Goal: Register for event/course

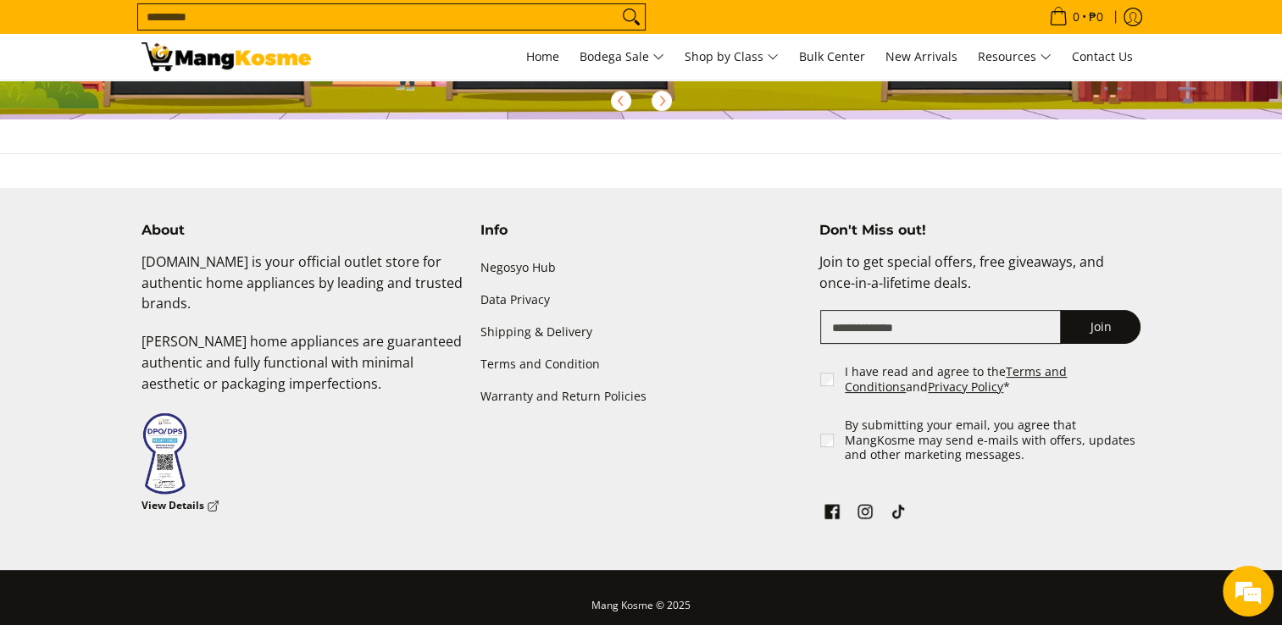
scroll to position [417, 0]
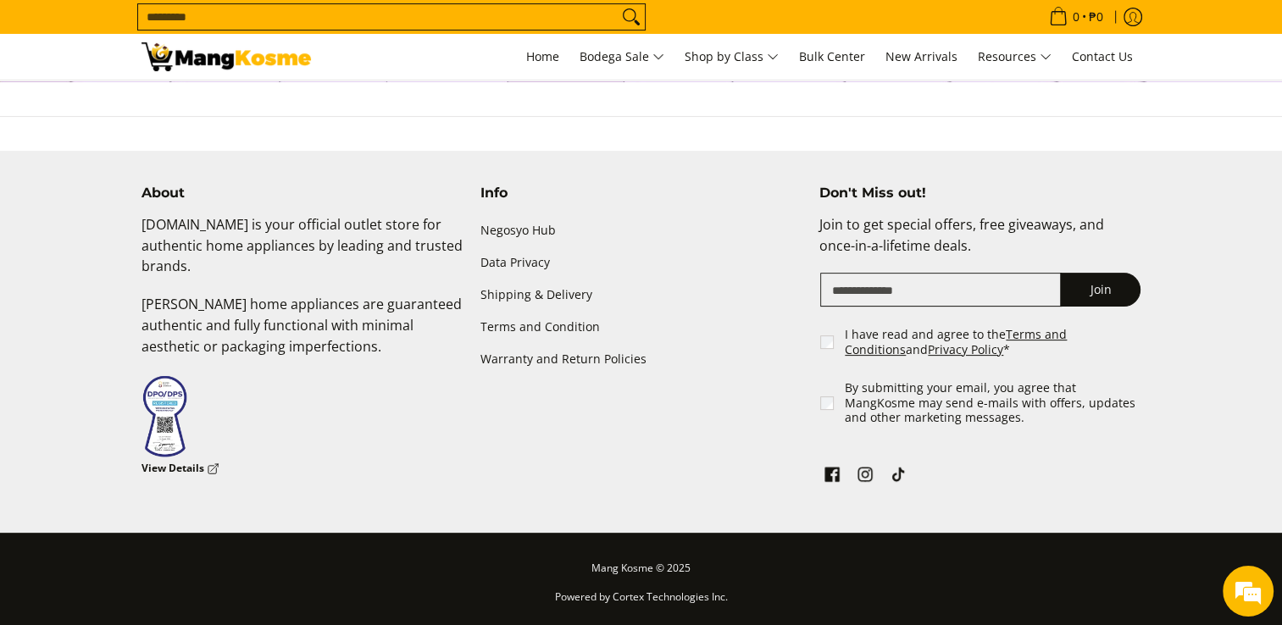
click at [336, 479] on div "About [DOMAIN_NAME] is your official outlet store for authentic home appliances…" at bounding box center [641, 359] width 1017 height 348
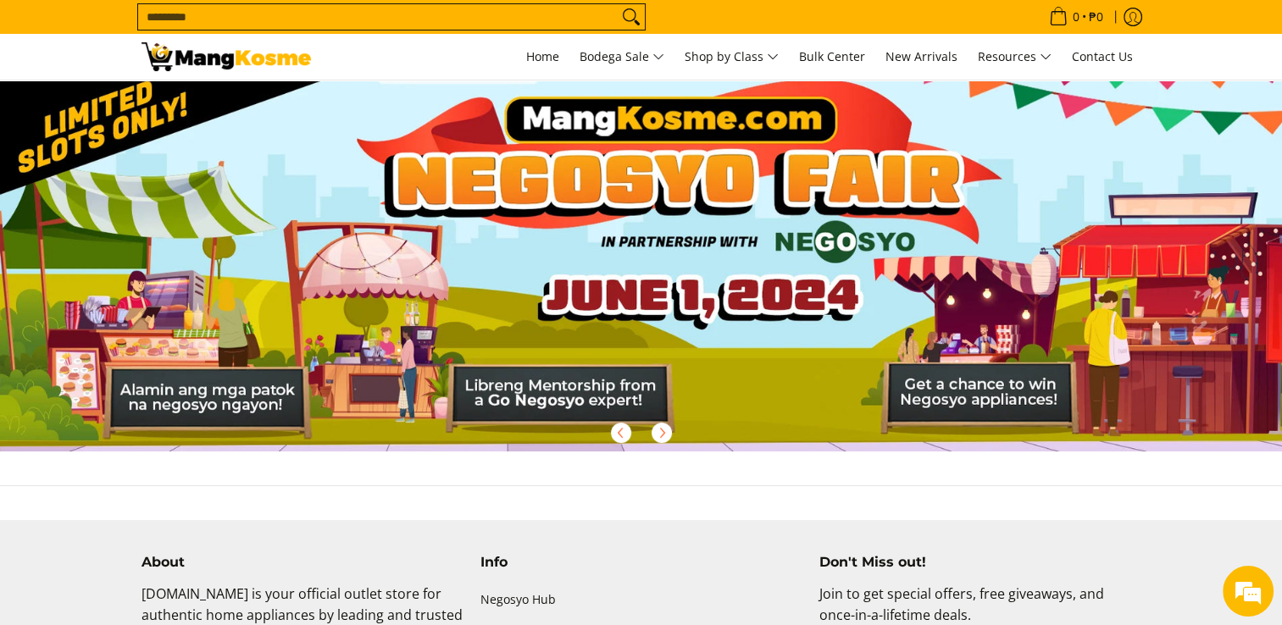
scroll to position [0, 0]
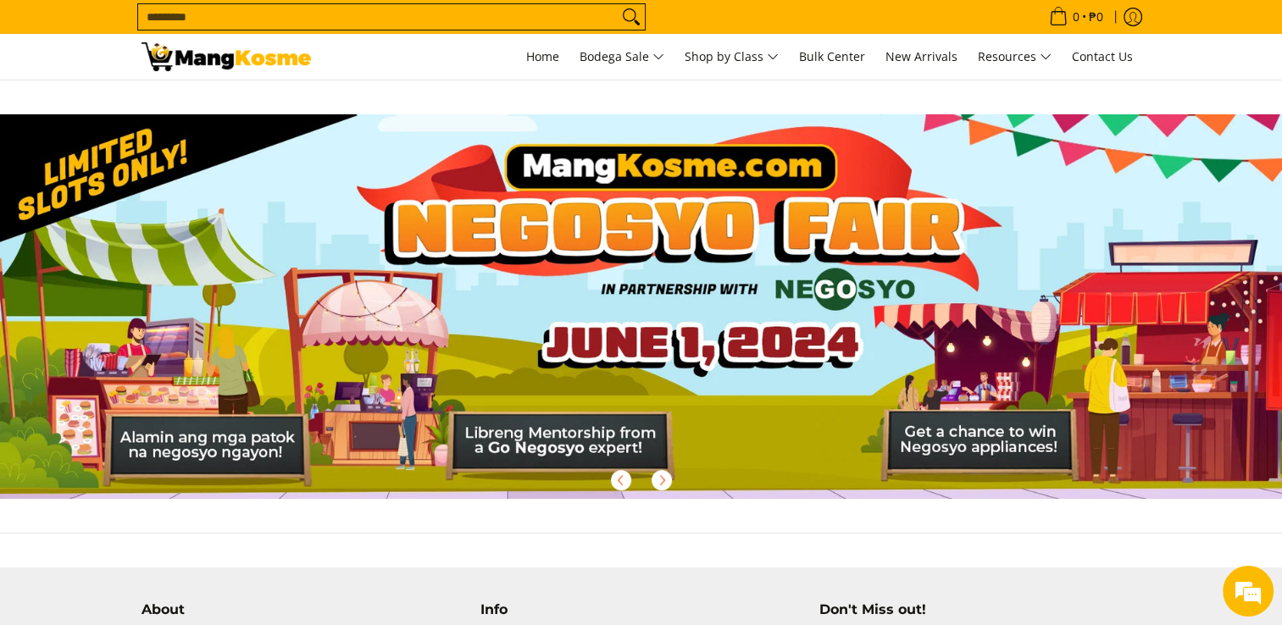
click at [235, 285] on img at bounding box center [641, 306] width 1282 height 385
click at [517, 462] on div at bounding box center [641, 480] width 1282 height 37
click at [354, 424] on img at bounding box center [641, 306] width 1282 height 385
click at [346, 427] on img at bounding box center [641, 306] width 1282 height 385
click at [655, 476] on icon "Next" at bounding box center [662, 481] width 14 height 14
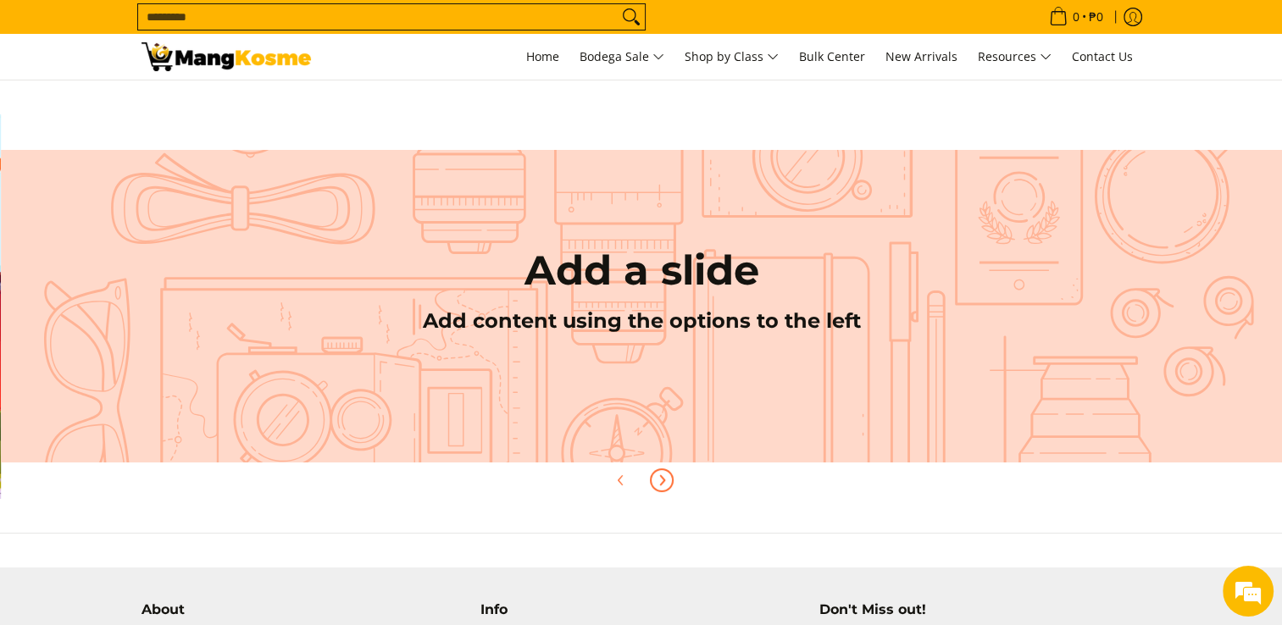
scroll to position [34, 0]
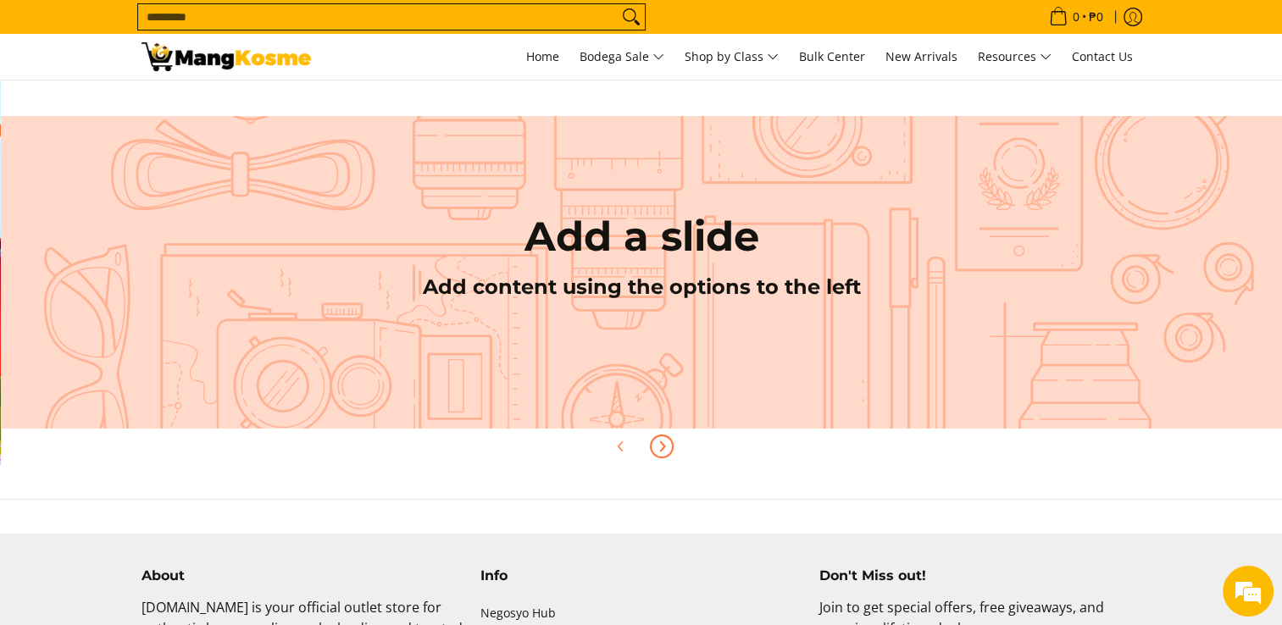
click at [654, 476] on section "Add a slide Add content using the options to the left Add a slide Add content u…" at bounding box center [641, 273] width 1282 height 453
click at [671, 444] on span "Next" at bounding box center [662, 446] width 20 height 20
click at [622, 444] on icon "Previous" at bounding box center [621, 447] width 14 height 14
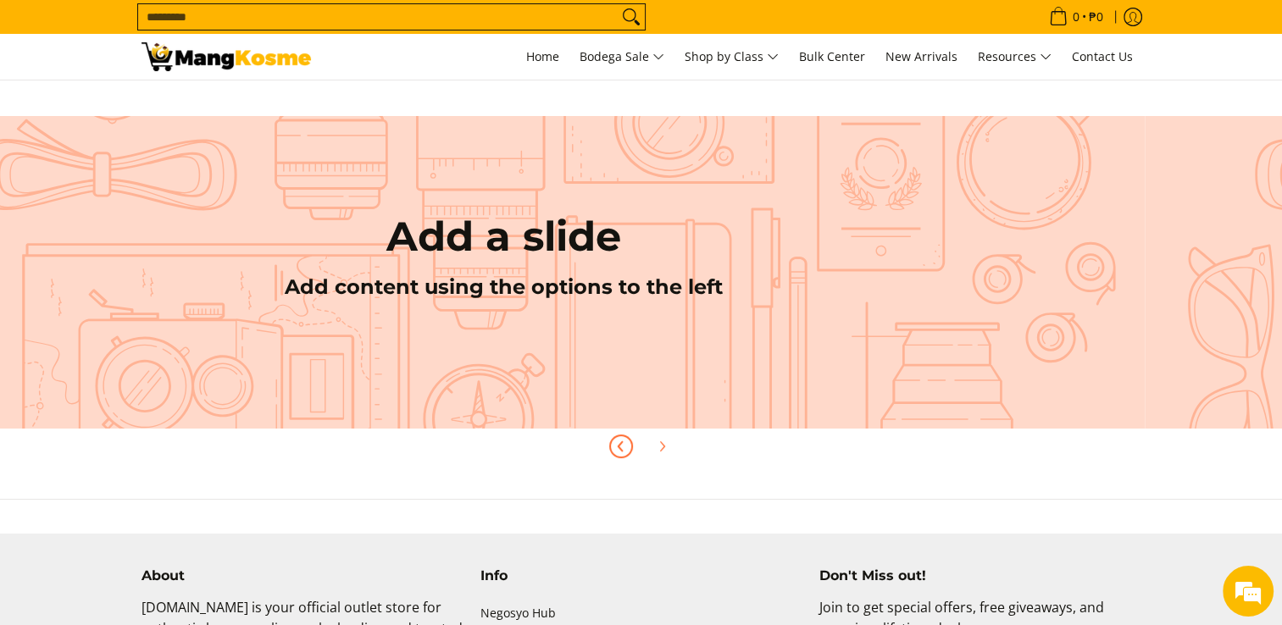
click at [622, 444] on icon "Previous" at bounding box center [621, 447] width 14 height 14
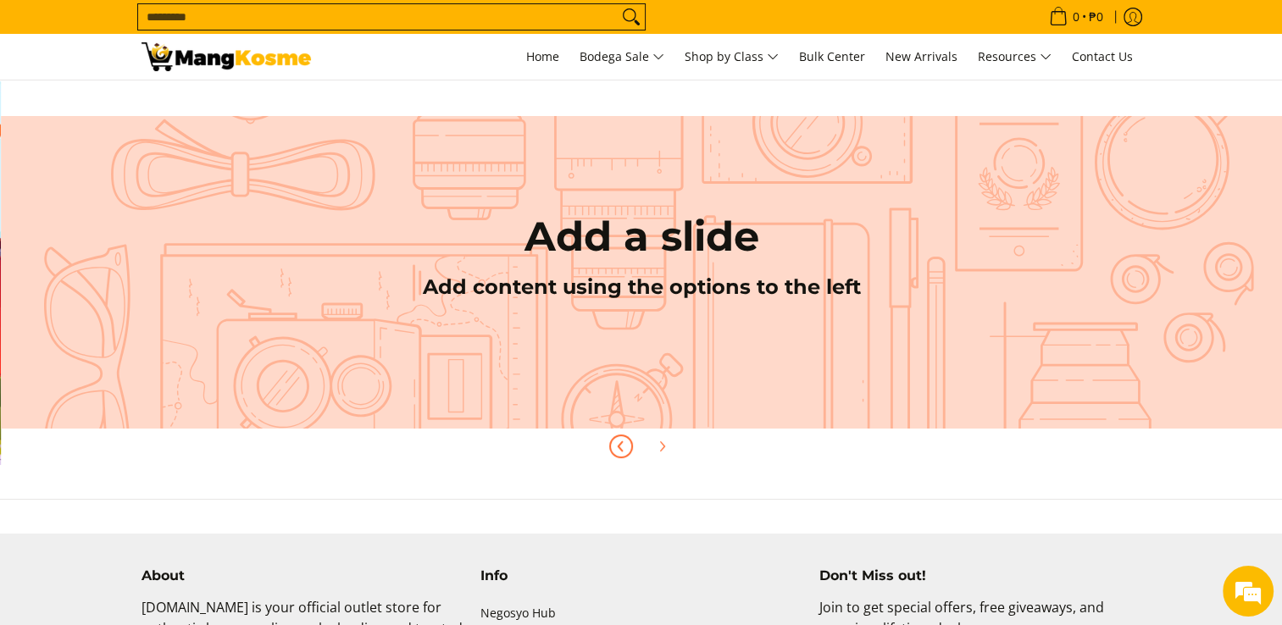
scroll to position [0, 1281]
click at [622, 444] on icon "Previous" at bounding box center [621, 447] width 14 height 14
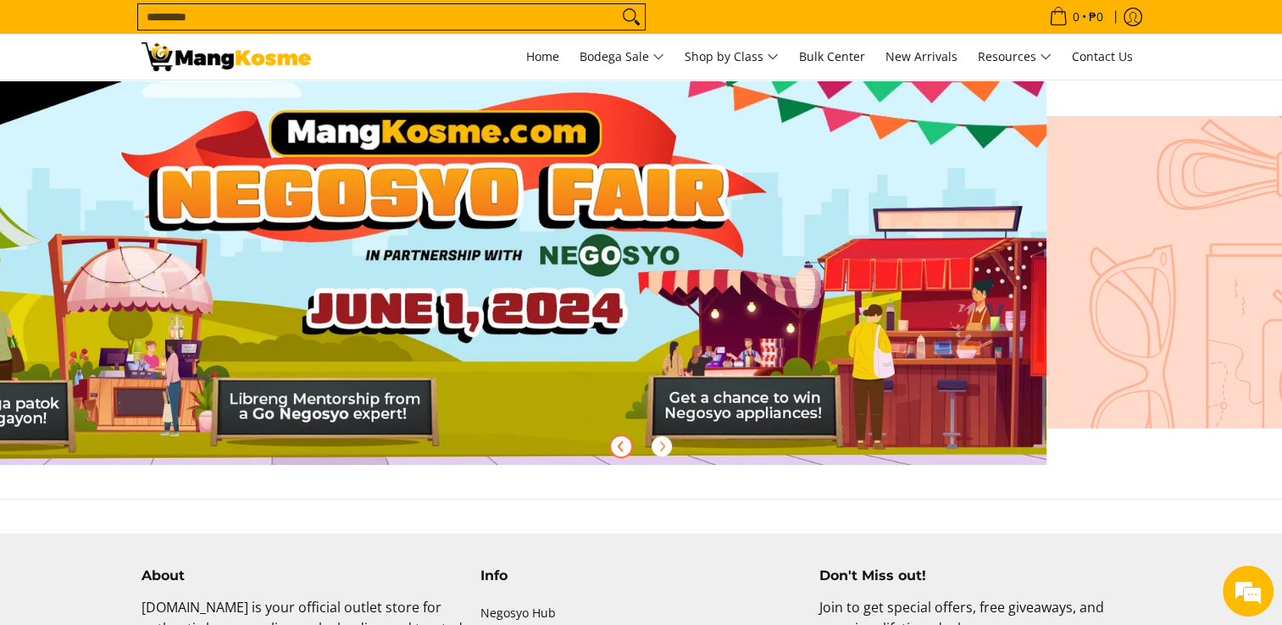
click at [622, 444] on icon "Previous" at bounding box center [621, 447] width 14 height 14
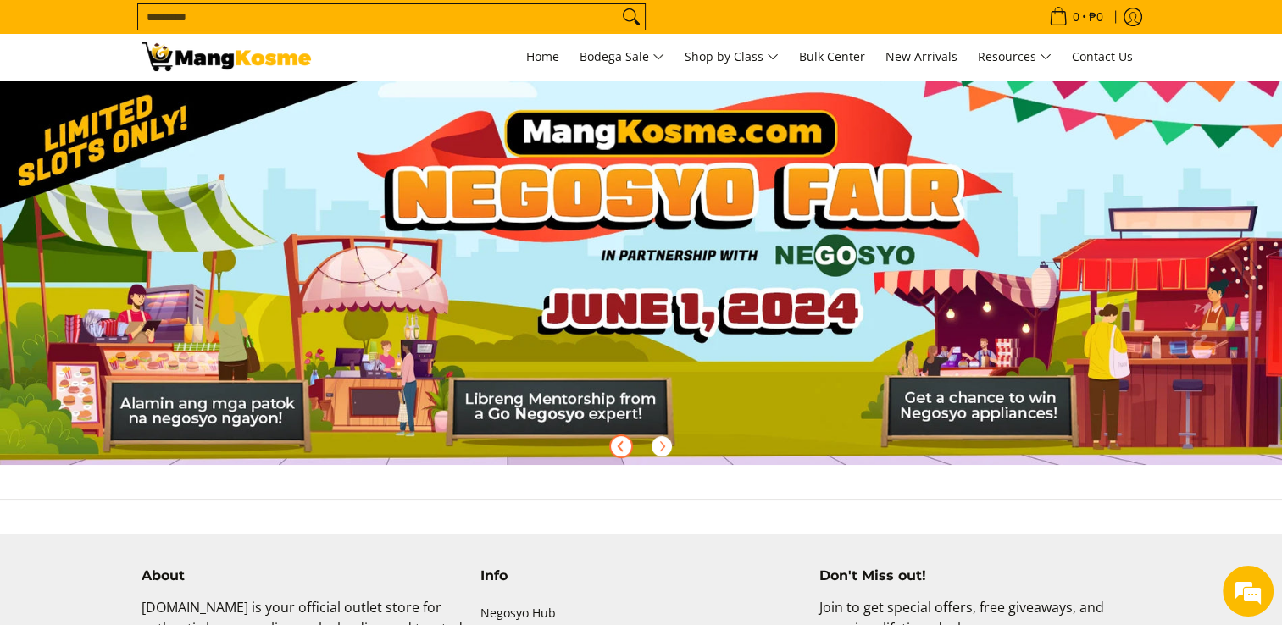
click at [622, 444] on icon "Previous" at bounding box center [621, 447] width 14 height 14
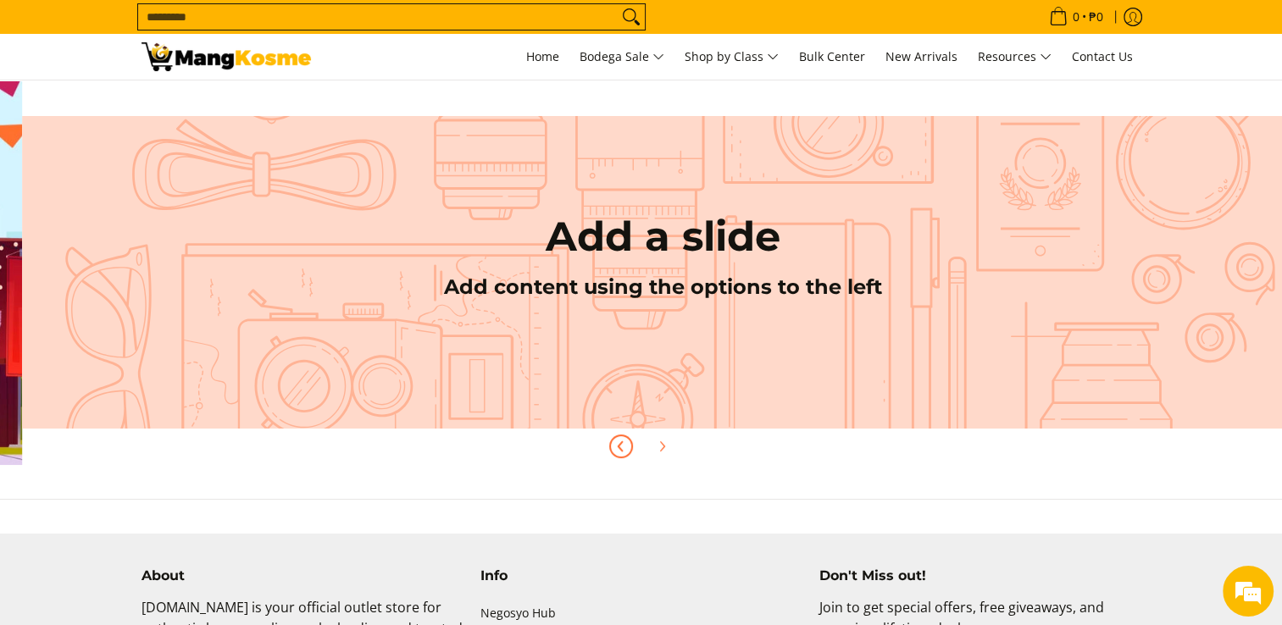
click at [622, 444] on icon "Previous" at bounding box center [621, 447] width 14 height 14
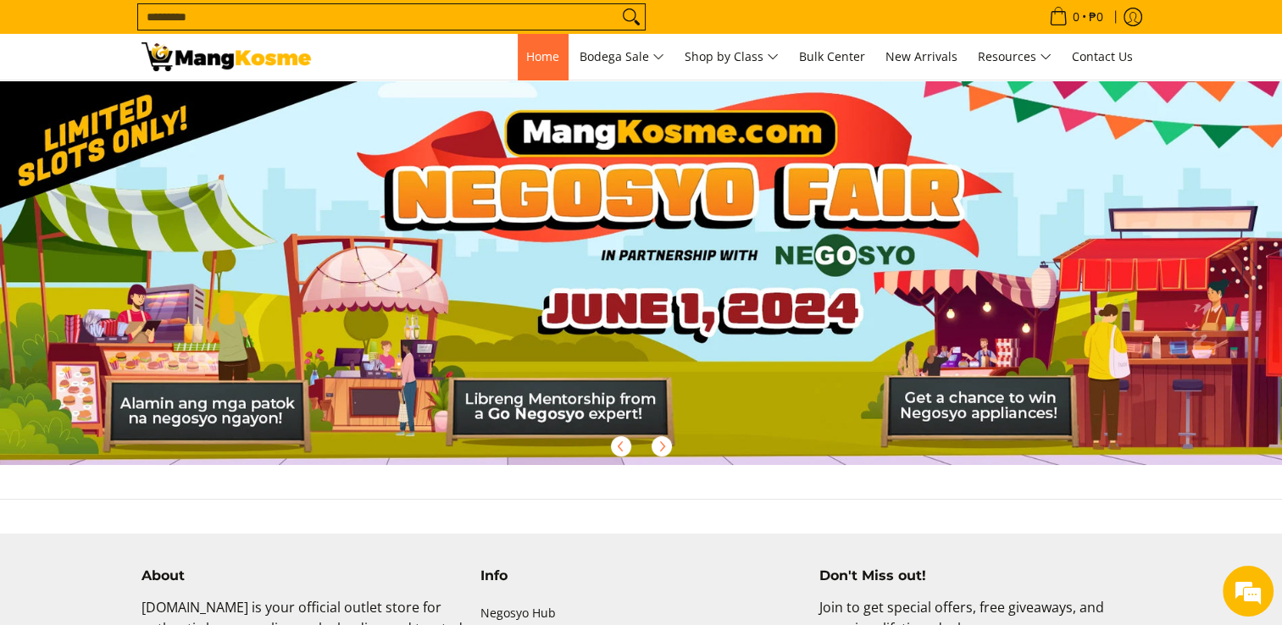
click at [520, 69] on link "Home" at bounding box center [543, 57] width 50 height 46
click at [1052, 385] on img at bounding box center [641, 273] width 1282 height 385
click at [1049, 400] on img at bounding box center [641, 273] width 1282 height 385
click at [1000, 443] on div at bounding box center [641, 446] width 1282 height 37
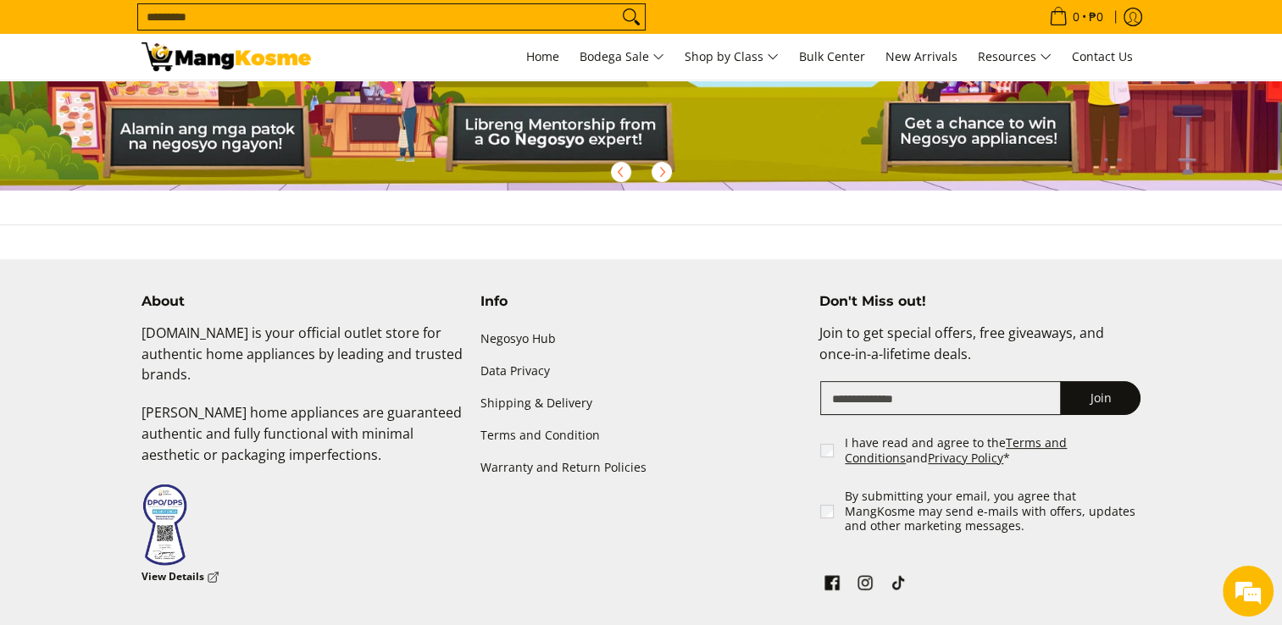
scroll to position [417, 0]
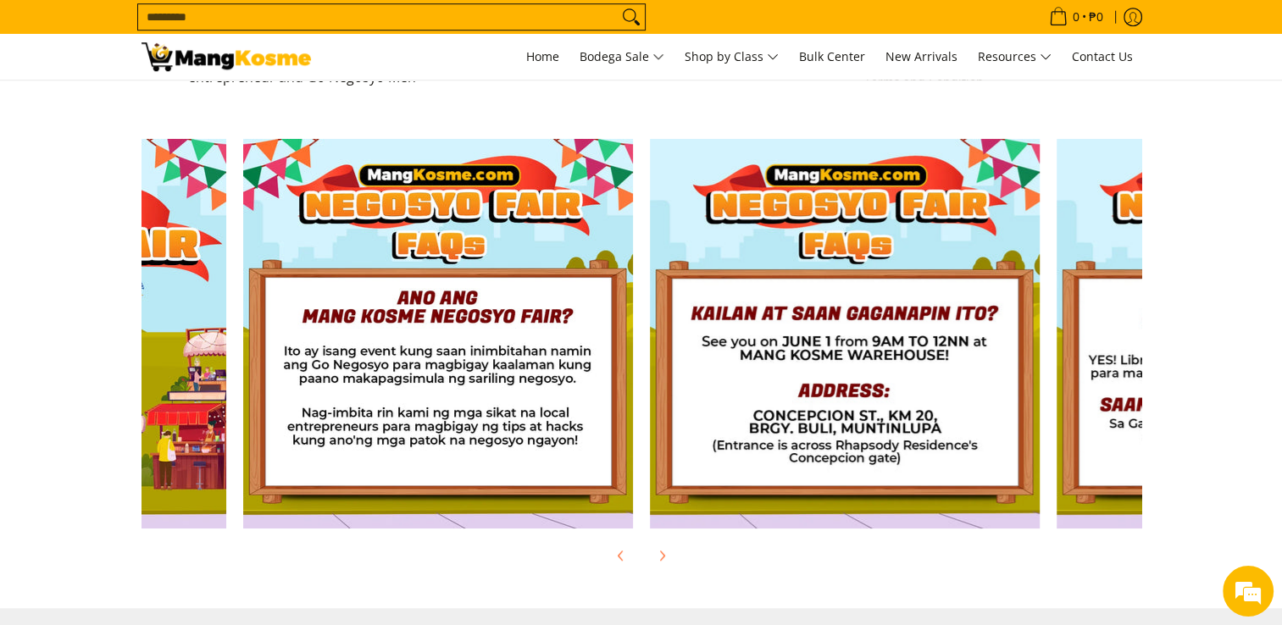
scroll to position [0, 670]
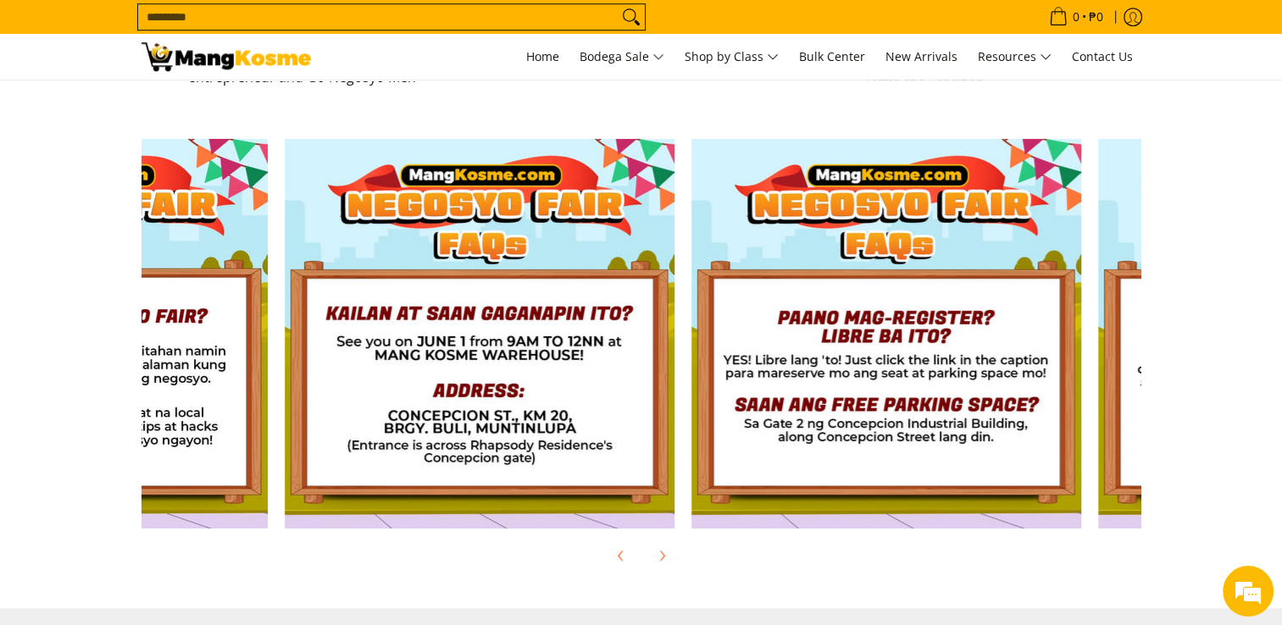
drag, startPoint x: 1060, startPoint y: 399, endPoint x: 392, endPoint y: 364, distance: 669.6
click at [392, 364] on img at bounding box center [480, 334] width 390 height 390
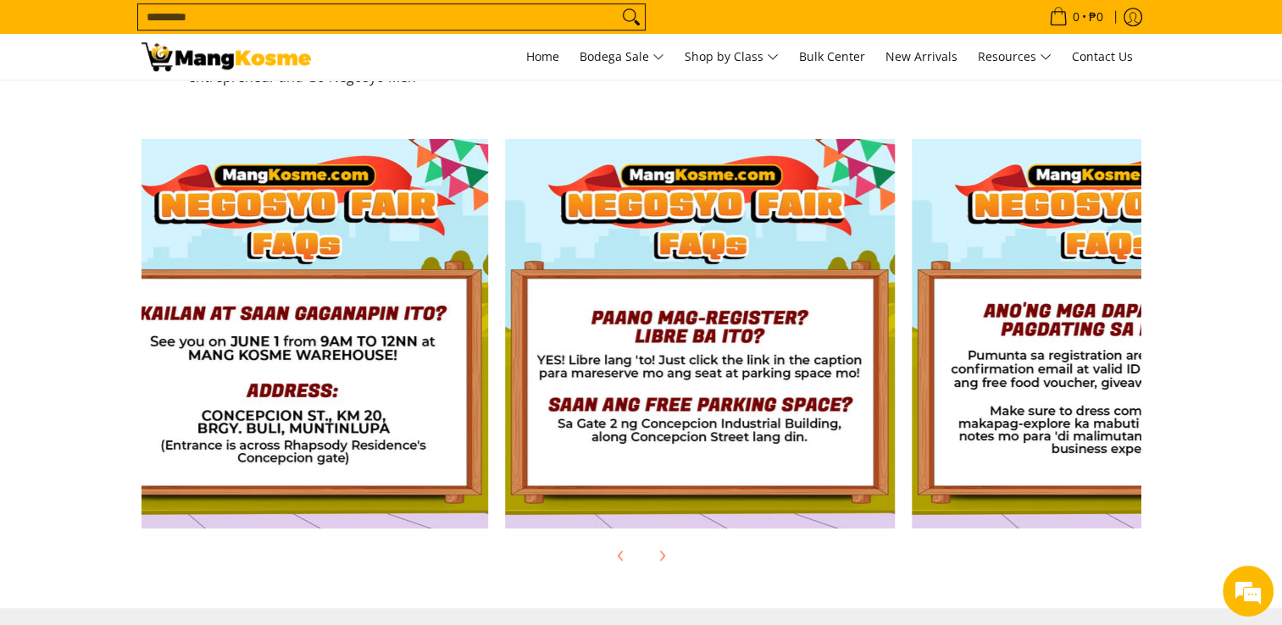
scroll to position [0, 1017]
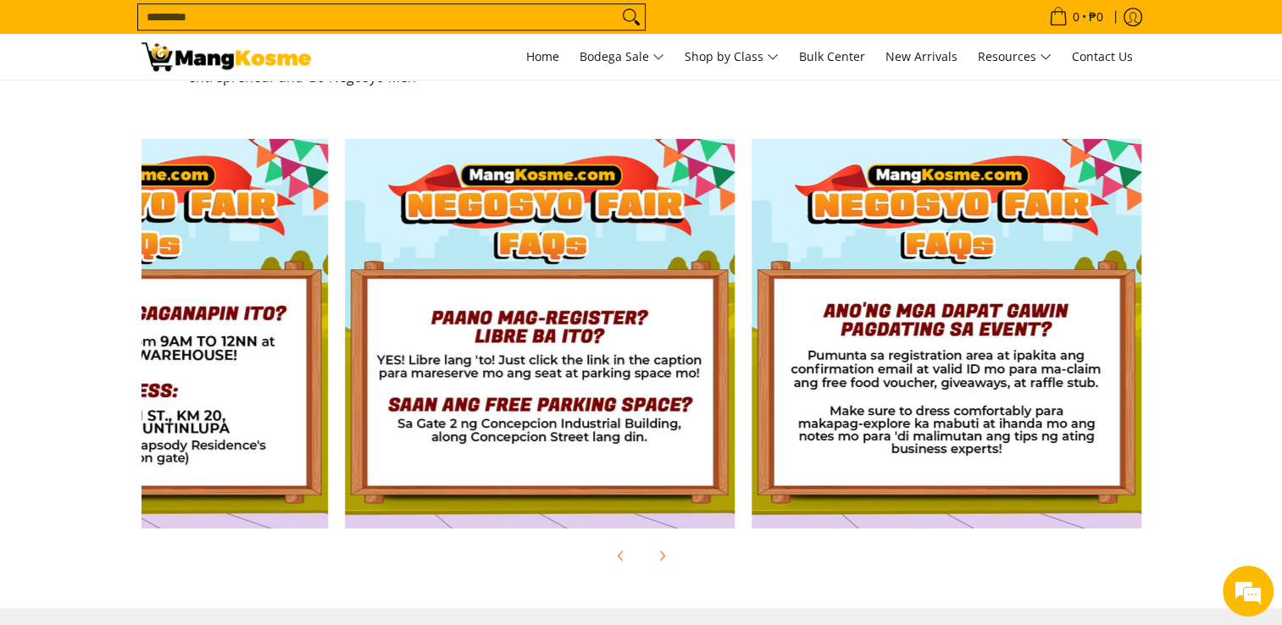
drag, startPoint x: 837, startPoint y: 390, endPoint x: 364, endPoint y: 381, distance: 473.8
click at [364, 381] on img at bounding box center [540, 334] width 390 height 390
drag, startPoint x: 920, startPoint y: 376, endPoint x: 625, endPoint y: 375, distance: 294.1
click at [627, 374] on div at bounding box center [133, 330] width 2034 height 398
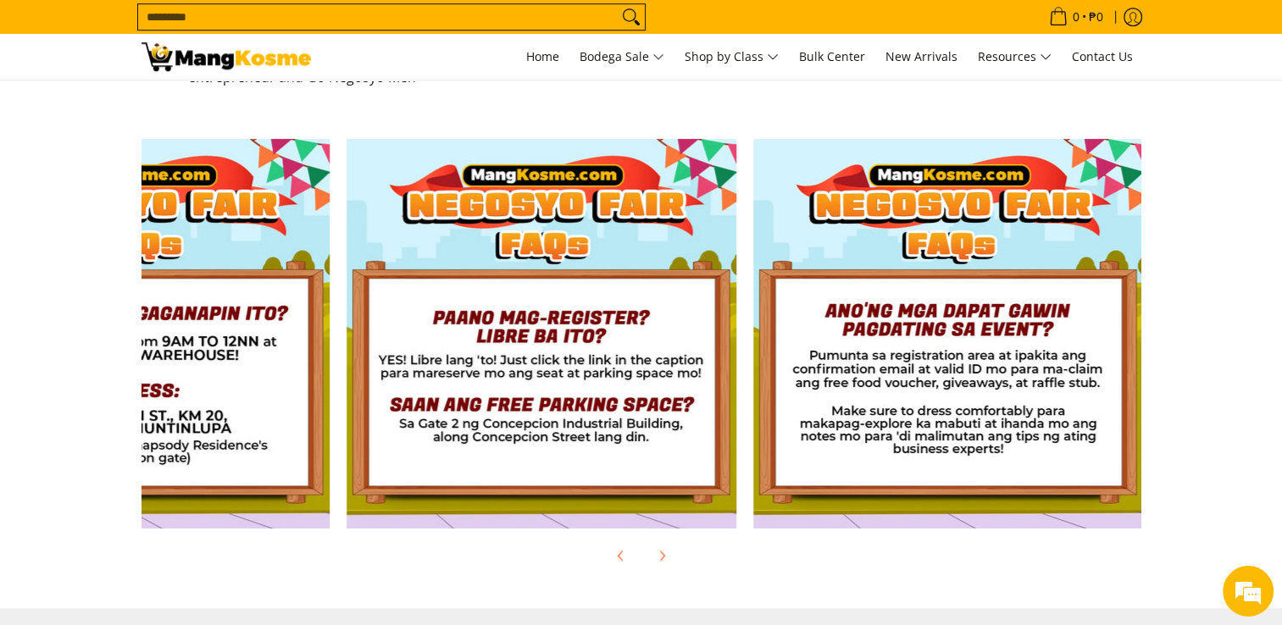
scroll to position [0, 1013]
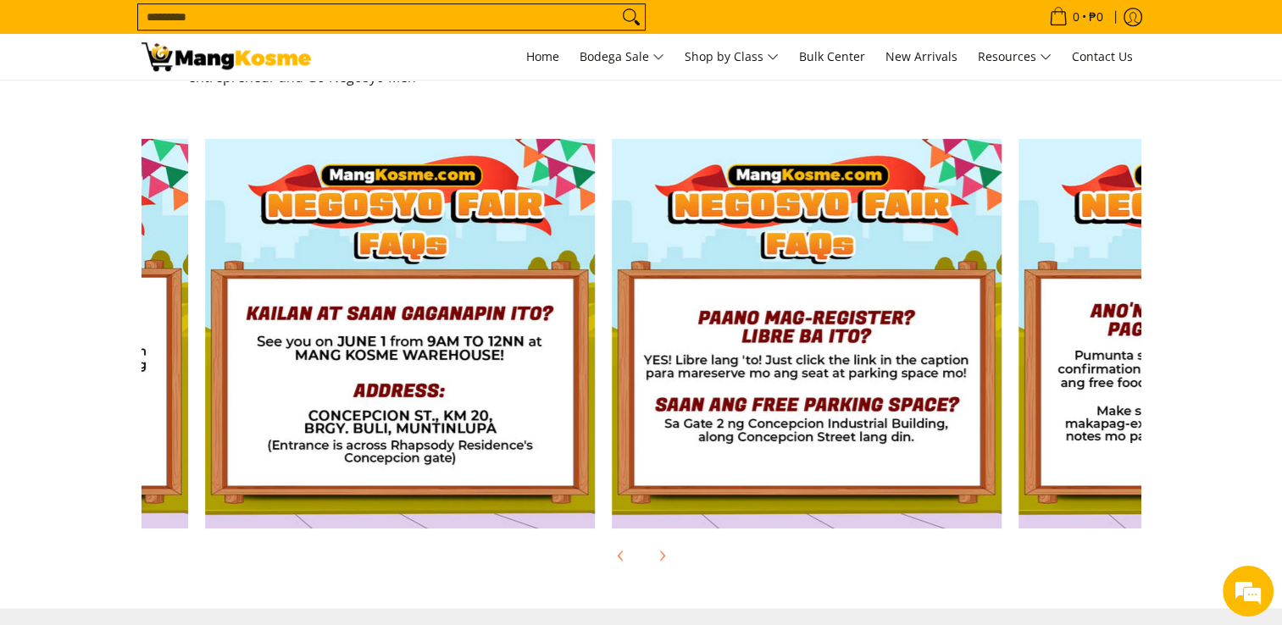
drag, startPoint x: 673, startPoint y: 392, endPoint x: 941, endPoint y: 368, distance: 268.9
click at [941, 368] on img at bounding box center [807, 334] width 390 height 390
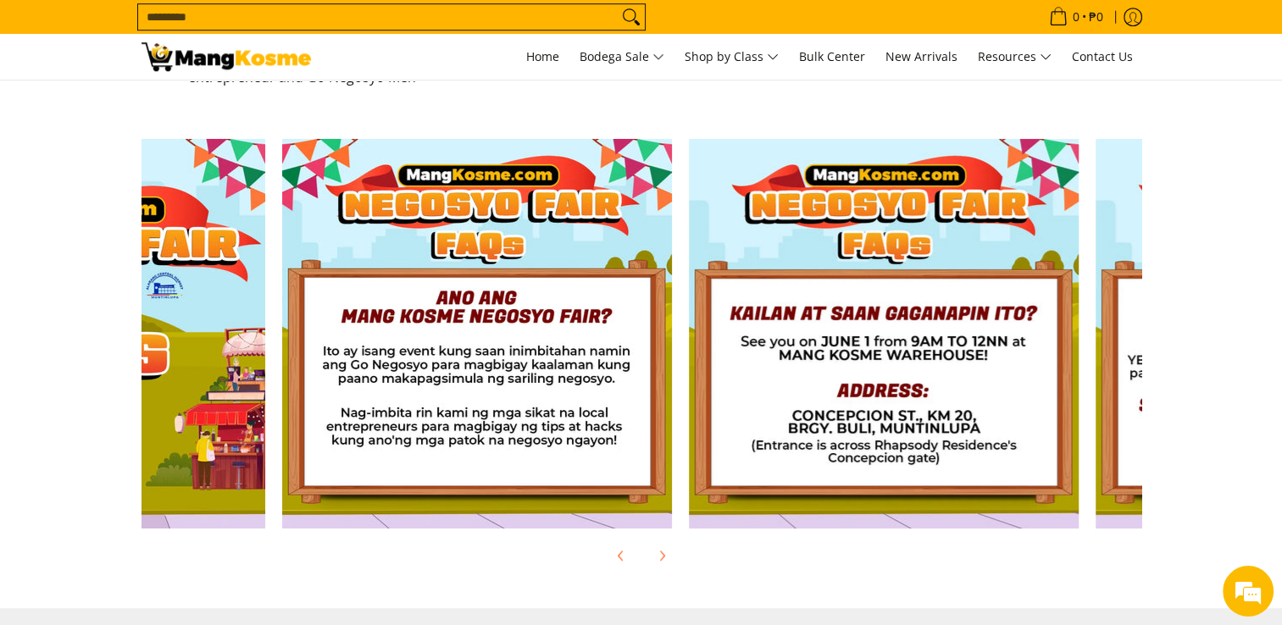
drag, startPoint x: 614, startPoint y: 358, endPoint x: 861, endPoint y: 358, distance: 247.5
click at [861, 358] on img at bounding box center [884, 334] width 390 height 390
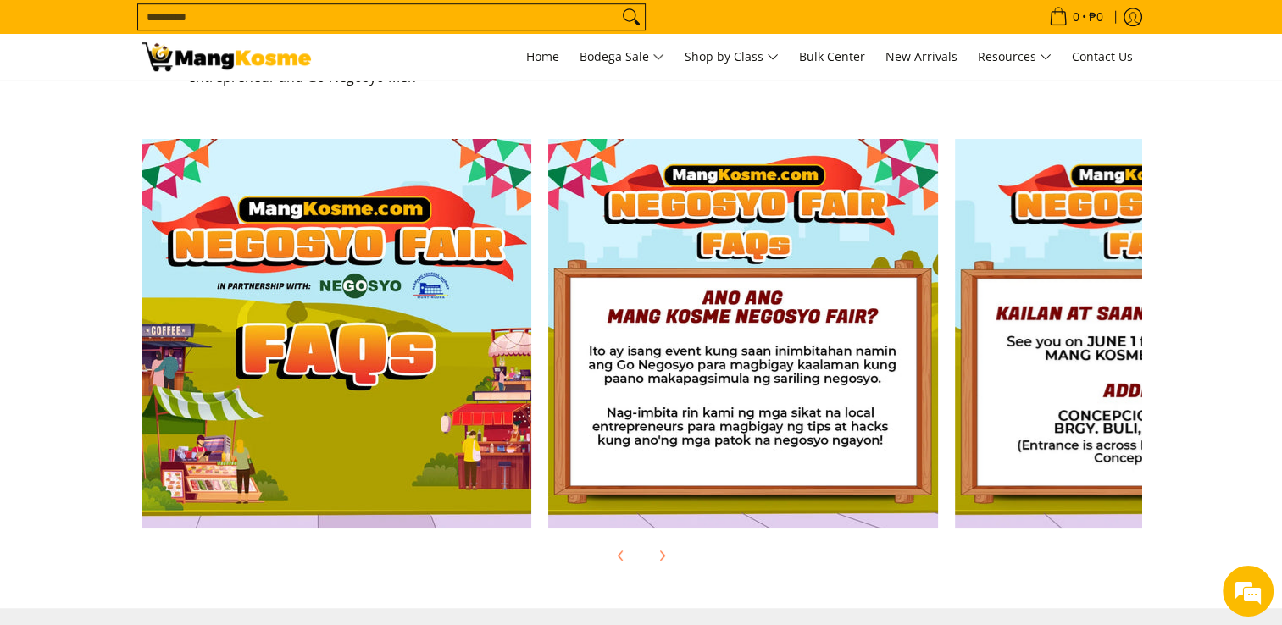
drag, startPoint x: 554, startPoint y: 358, endPoint x: 970, endPoint y: 416, distance: 420.2
click at [970, 416] on div at bounding box center [1150, 330] width 2034 height 398
drag, startPoint x: 400, startPoint y: 397, endPoint x: 531, endPoint y: 395, distance: 131.4
click at [535, 396] on div at bounding box center [336, 330] width 407 height 398
